Goal: Communication & Community: Connect with others

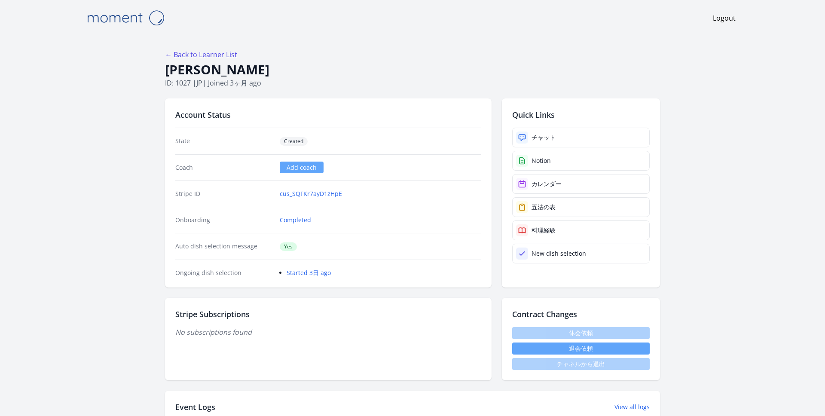
click at [118, 21] on img at bounding box center [125, 18] width 86 height 22
click at [545, 137] on div "チャット" at bounding box center [543, 137] width 24 height 9
click at [574, 134] on link "チャット" at bounding box center [580, 138] width 137 height 20
click at [531, 133] on div "チャット" at bounding box center [543, 137] width 24 height 9
click at [549, 138] on div "チャット" at bounding box center [543, 137] width 24 height 9
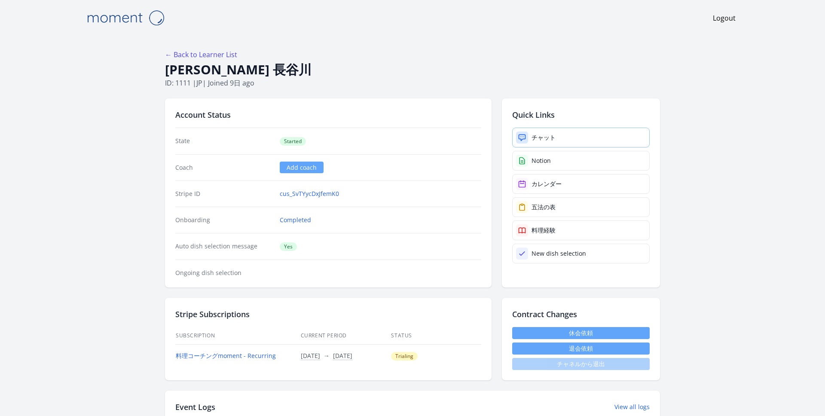
click at [553, 133] on div "チャット" at bounding box center [543, 137] width 24 height 9
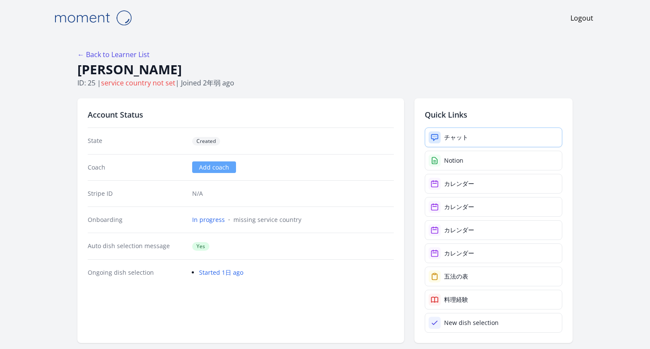
click at [451, 140] on div "チャット" at bounding box center [456, 137] width 24 height 9
